Goal: Check status: Check status

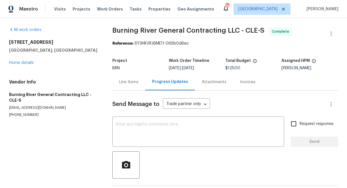
click at [160, 82] on div "Progress Updates" at bounding box center [170, 82] width 36 height 6
click at [134, 82] on div "Line Items" at bounding box center [128, 82] width 19 height 6
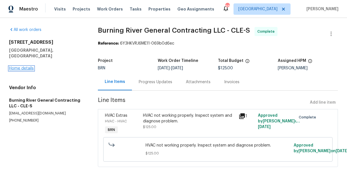
click at [26, 66] on link "Home details" at bounding box center [21, 68] width 25 height 4
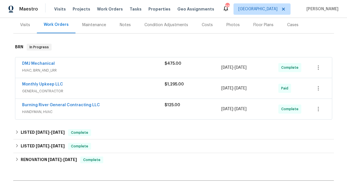
scroll to position [37, 0]
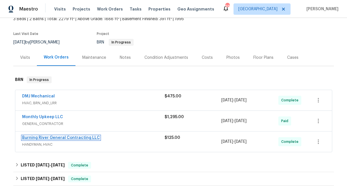
click at [58, 137] on link "Burning River General Contracting LLC" at bounding box center [61, 138] width 78 height 4
